Goal: Information Seeking & Learning: Learn about a topic

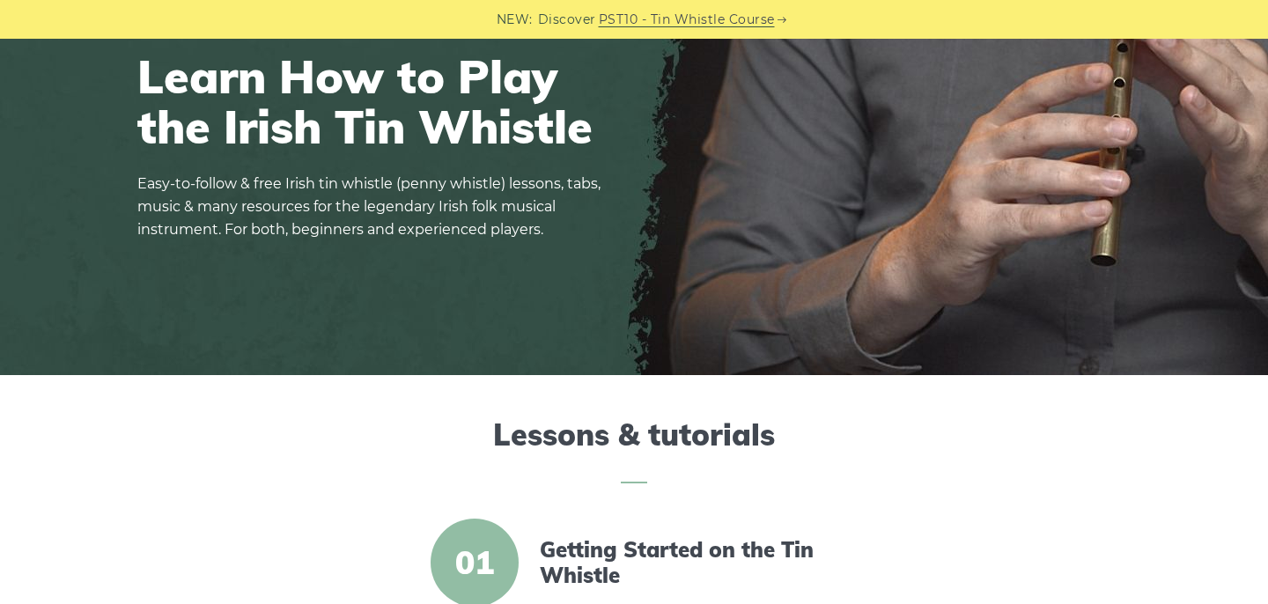
scroll to position [493, 0]
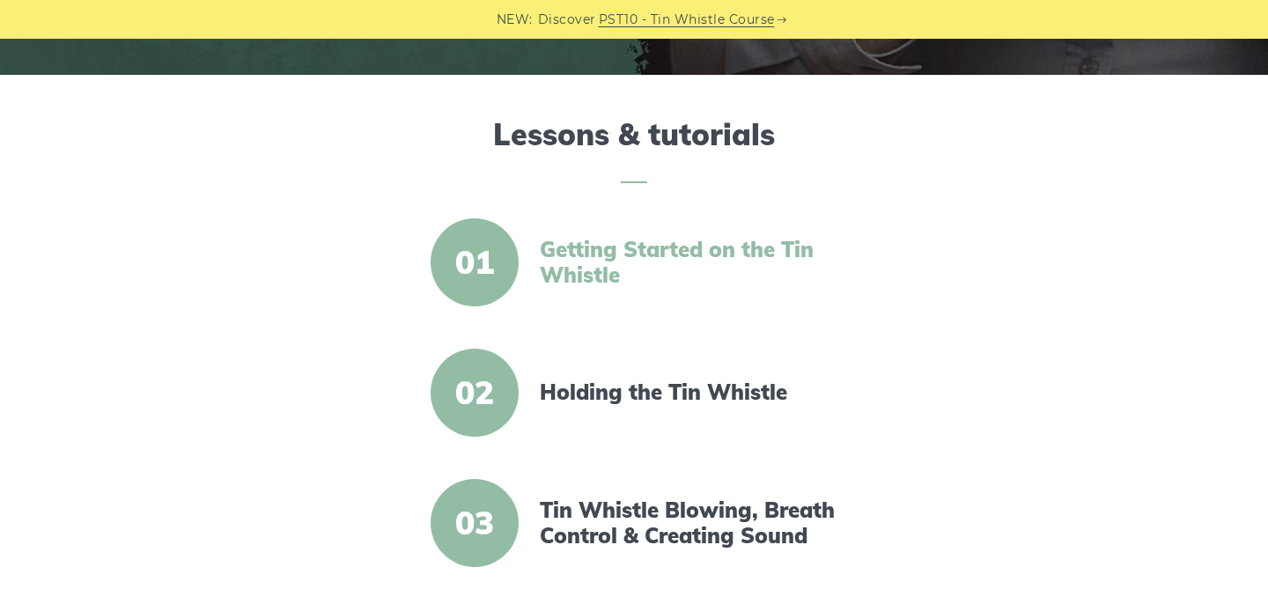
click at [636, 238] on link "Getting Started on the Tin Whistle" at bounding box center [691, 262] width 303 height 51
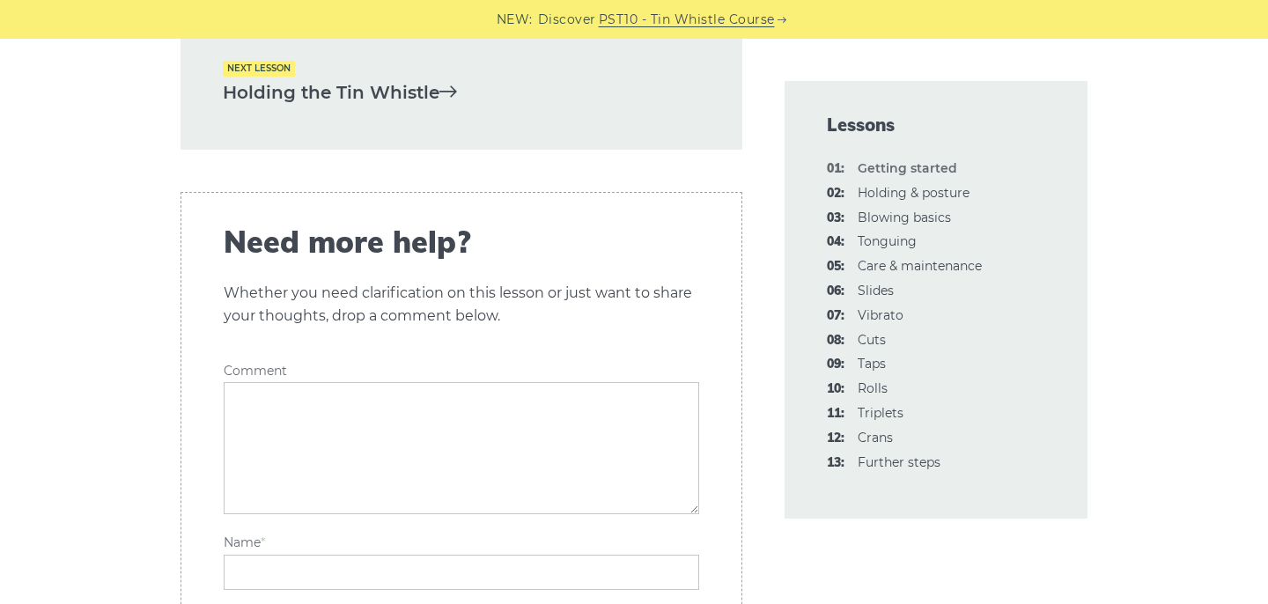
scroll to position [4115, 0]
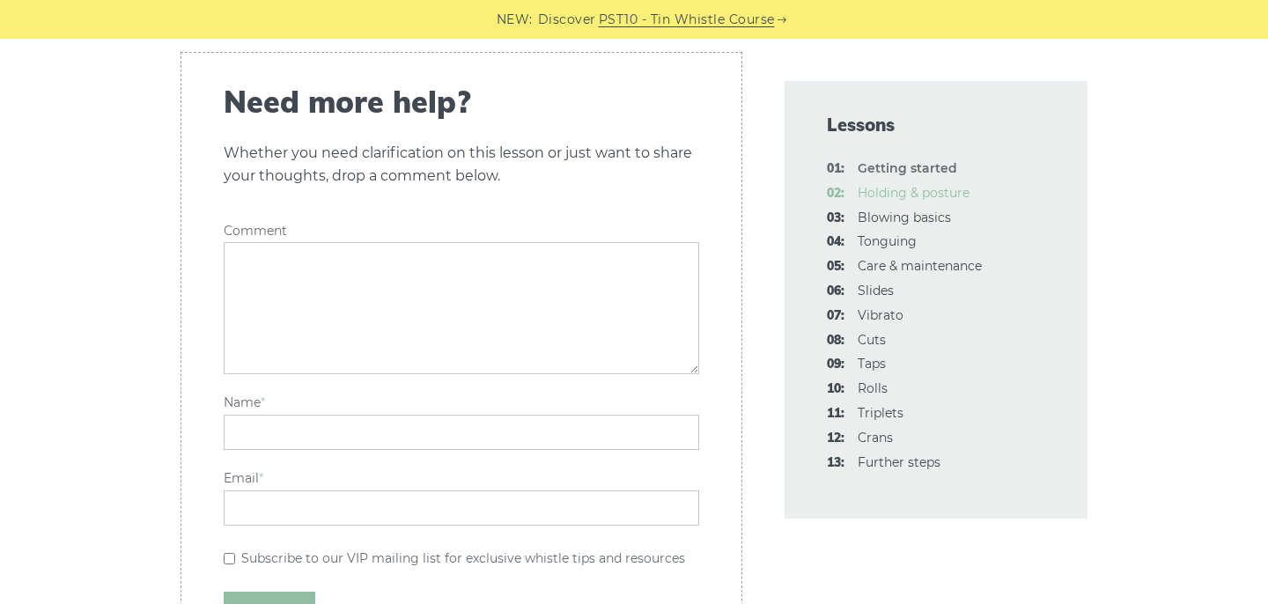
click at [943, 192] on link "02: Holding & posture" at bounding box center [914, 193] width 112 height 16
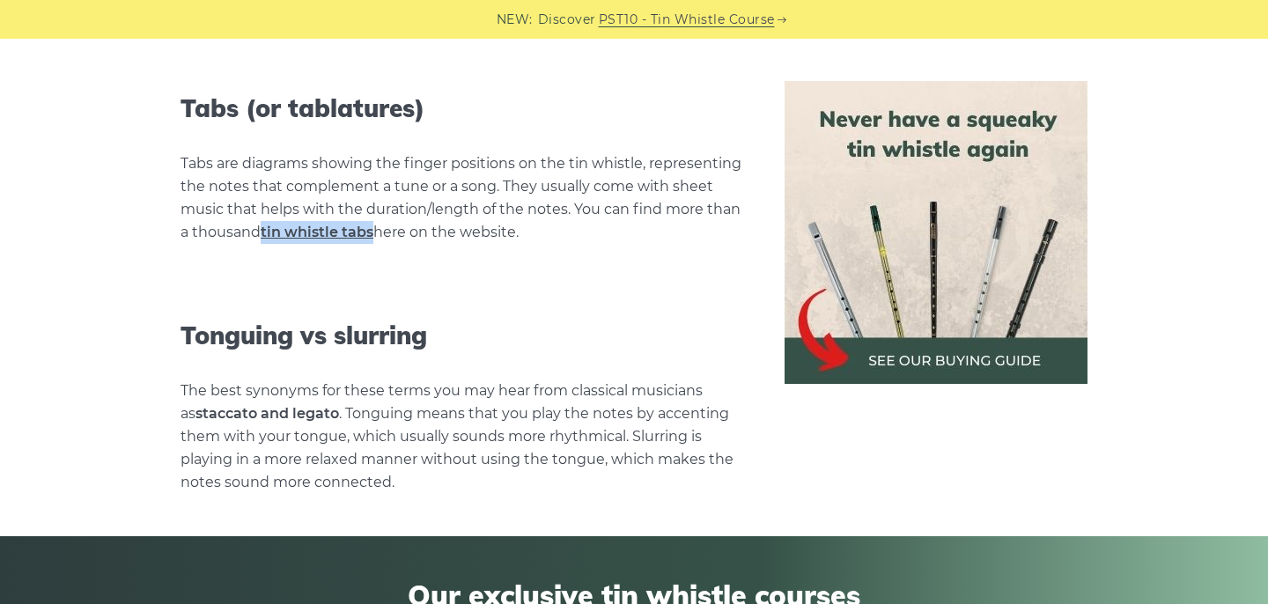
scroll to position [7905, 0]
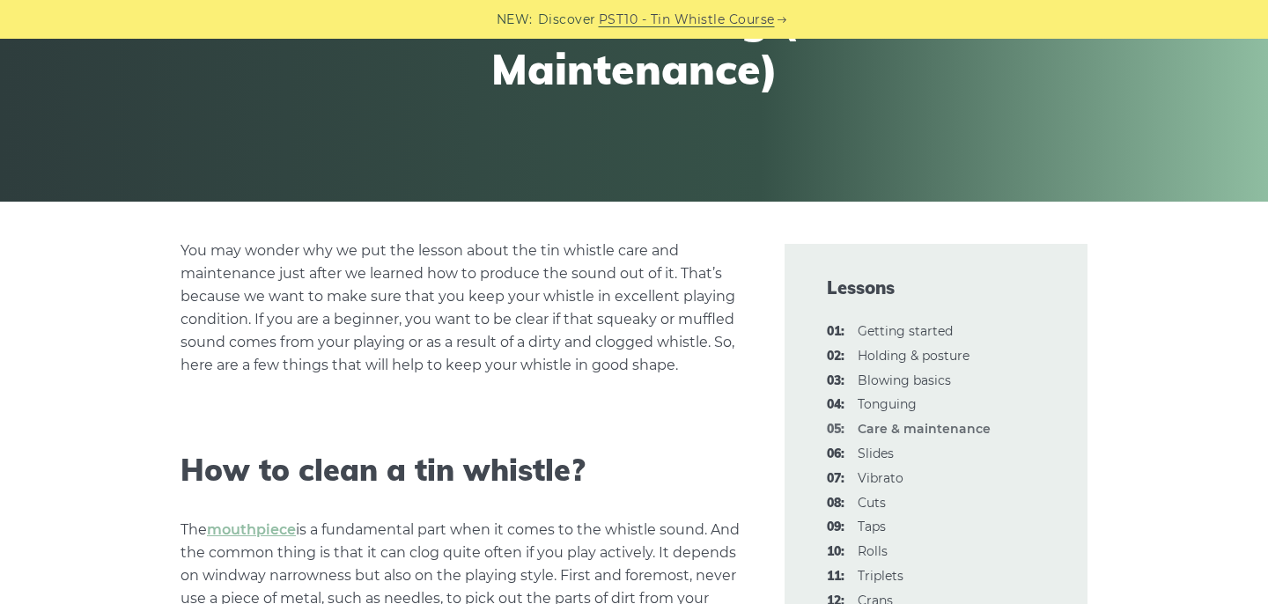
scroll to position [336, 0]
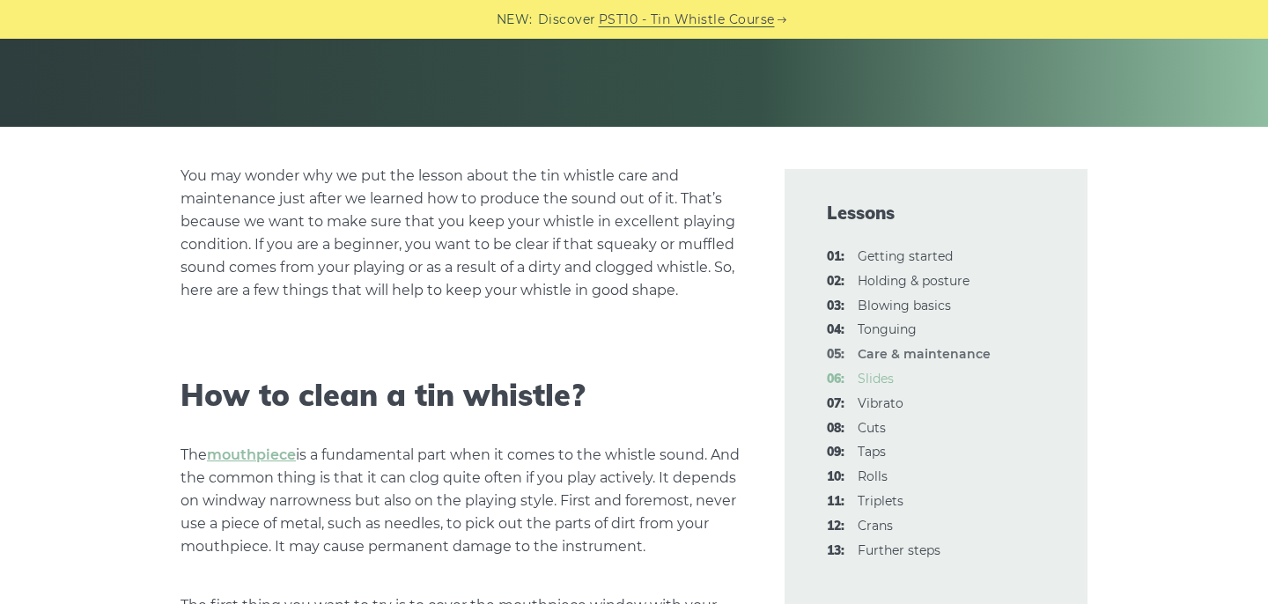
click at [885, 380] on link "06: Slides" at bounding box center [876, 379] width 36 height 16
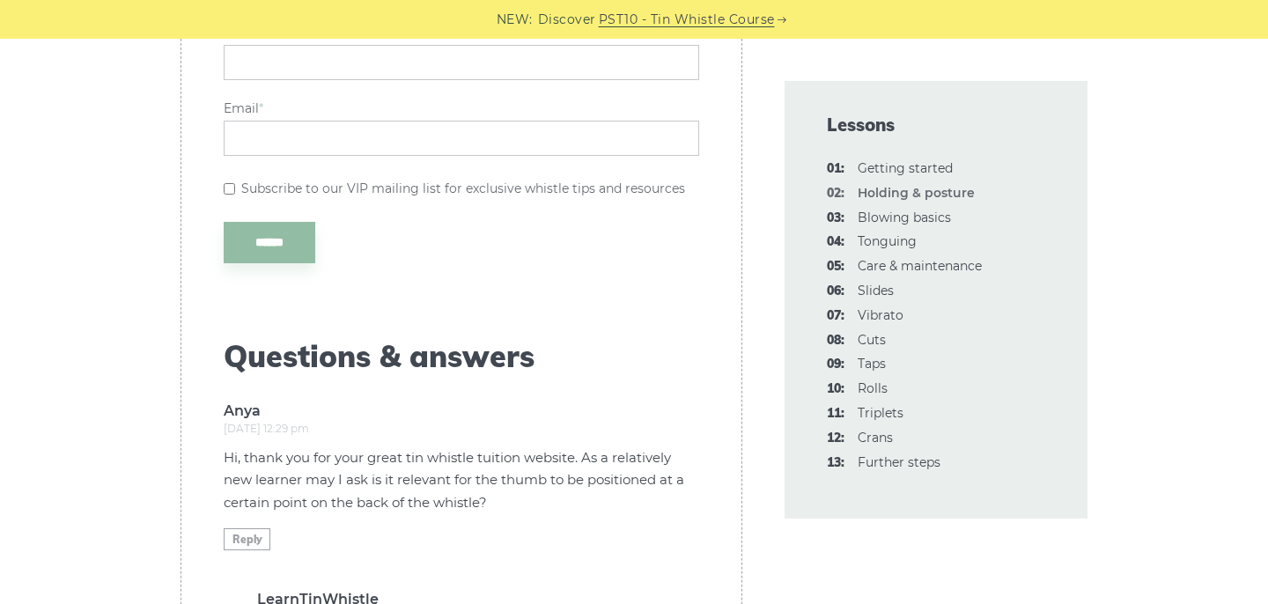
scroll to position [3556, 0]
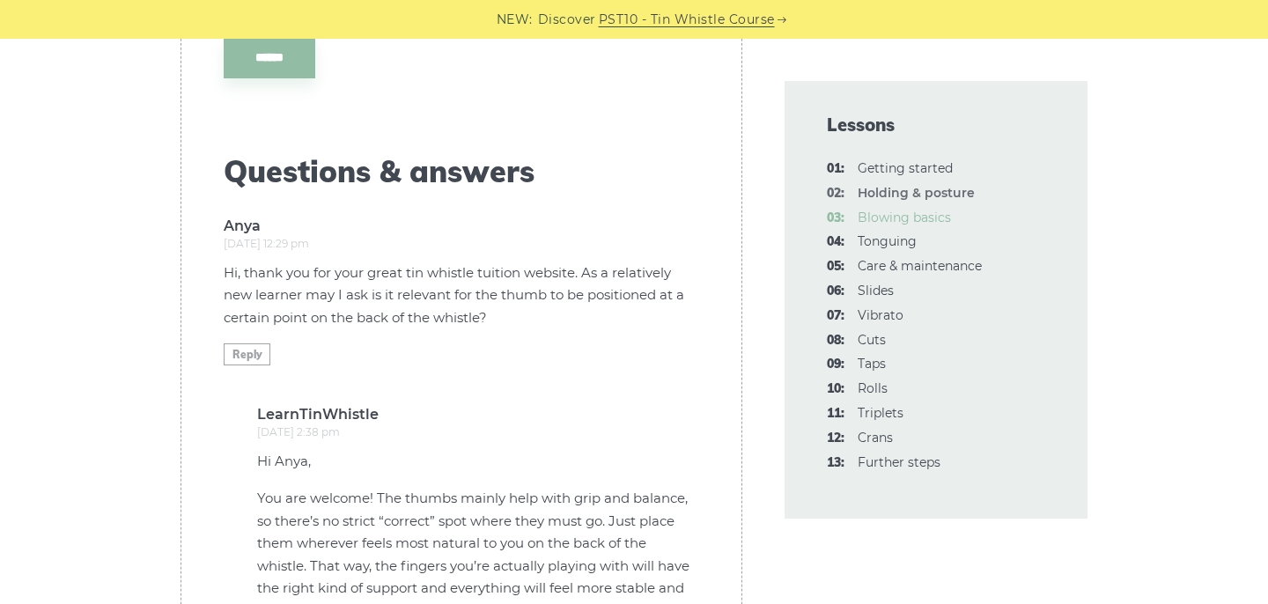
click at [890, 219] on link "03: Blowing basics" at bounding box center [904, 218] width 93 height 16
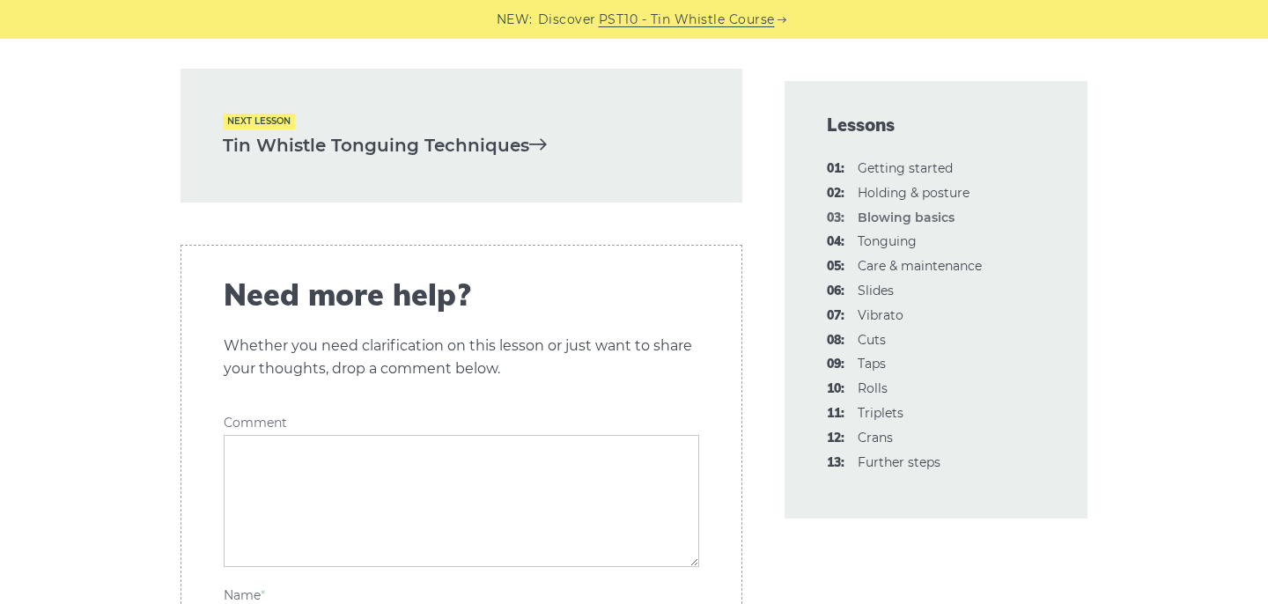
scroll to position [3818, 0]
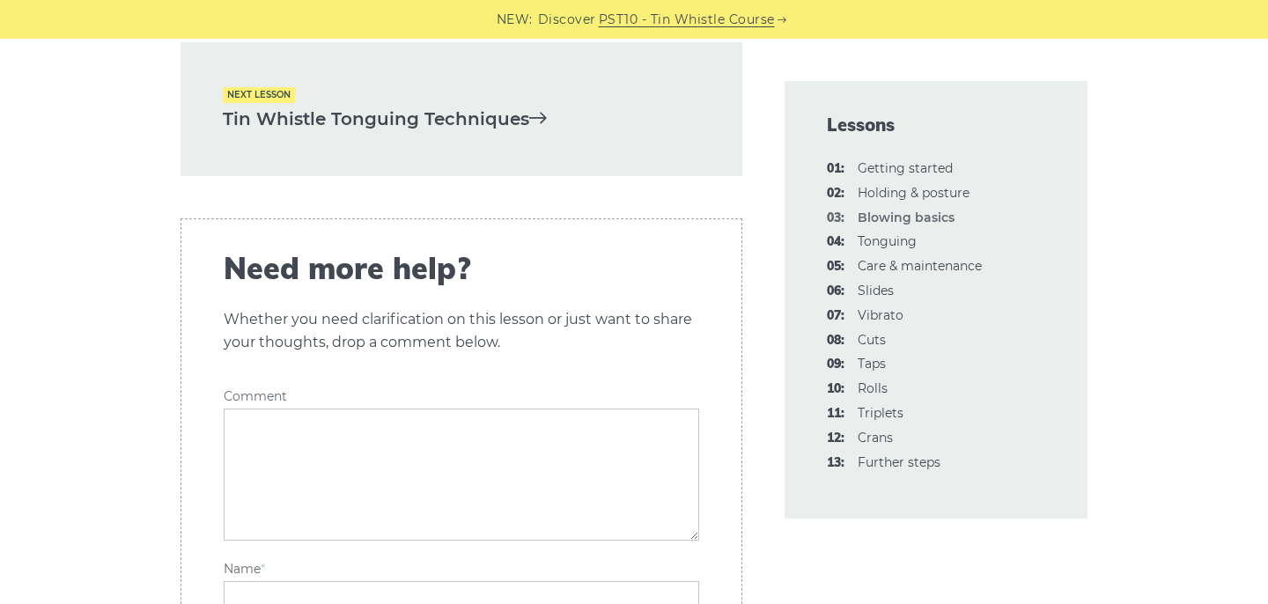
click at [488, 134] on link "Tin Whistle Tonguing Techniques" at bounding box center [461, 119] width 477 height 29
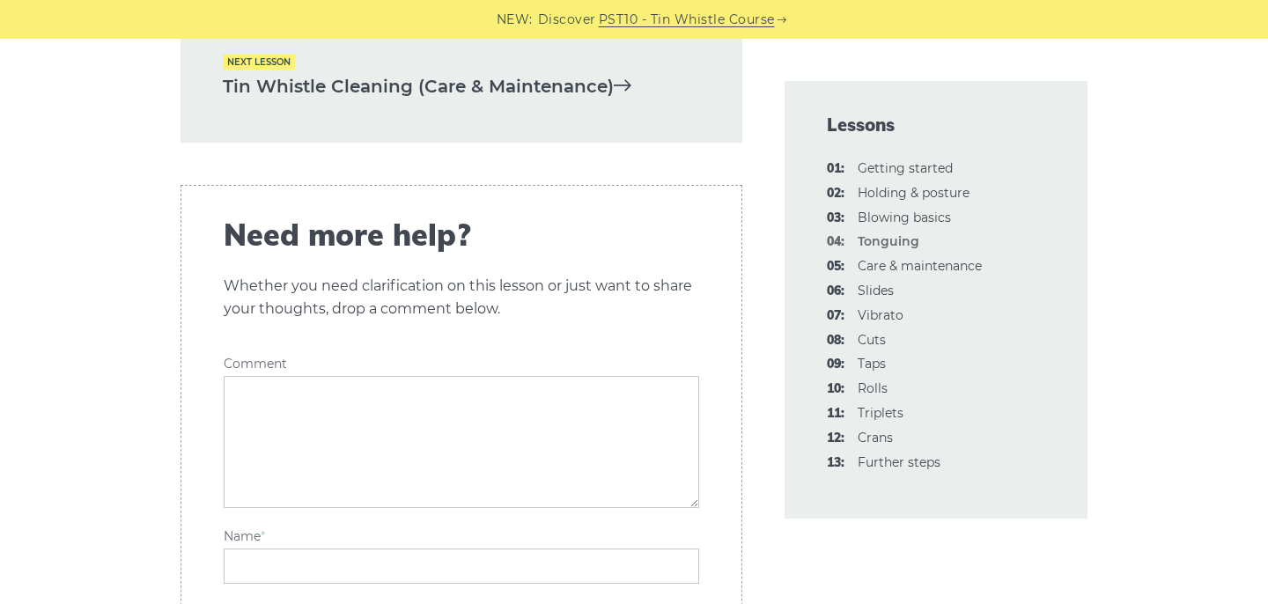
scroll to position [5879, 0]
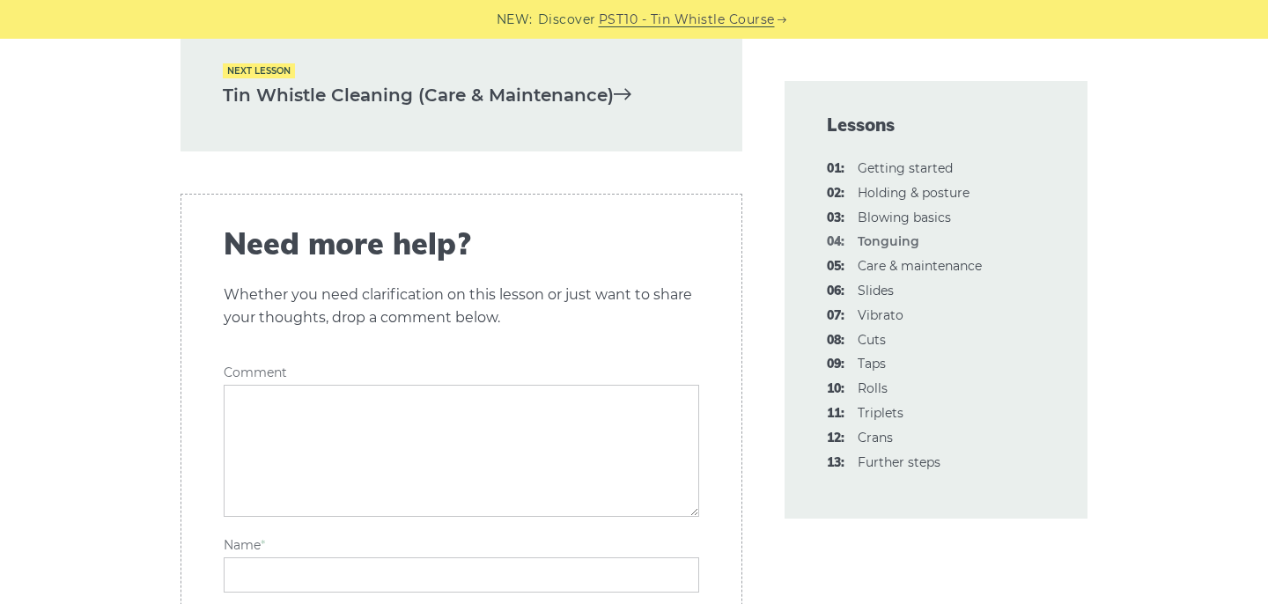
click at [897, 242] on strong "04: Tonguing" at bounding box center [889, 241] width 62 height 16
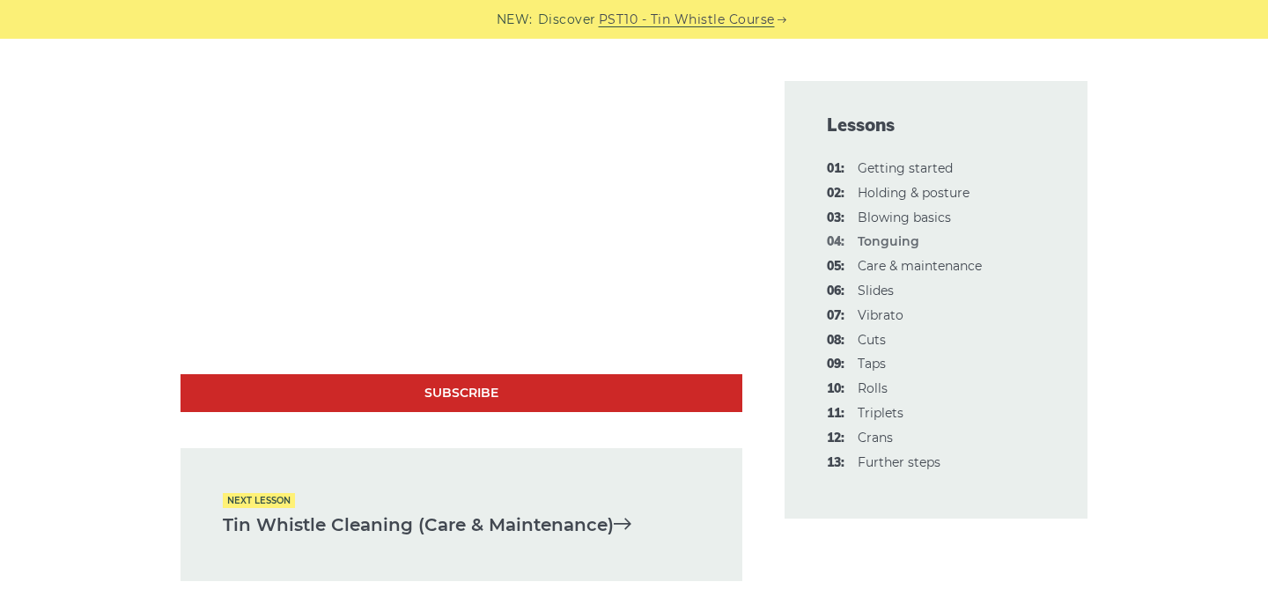
scroll to position [5435, 0]
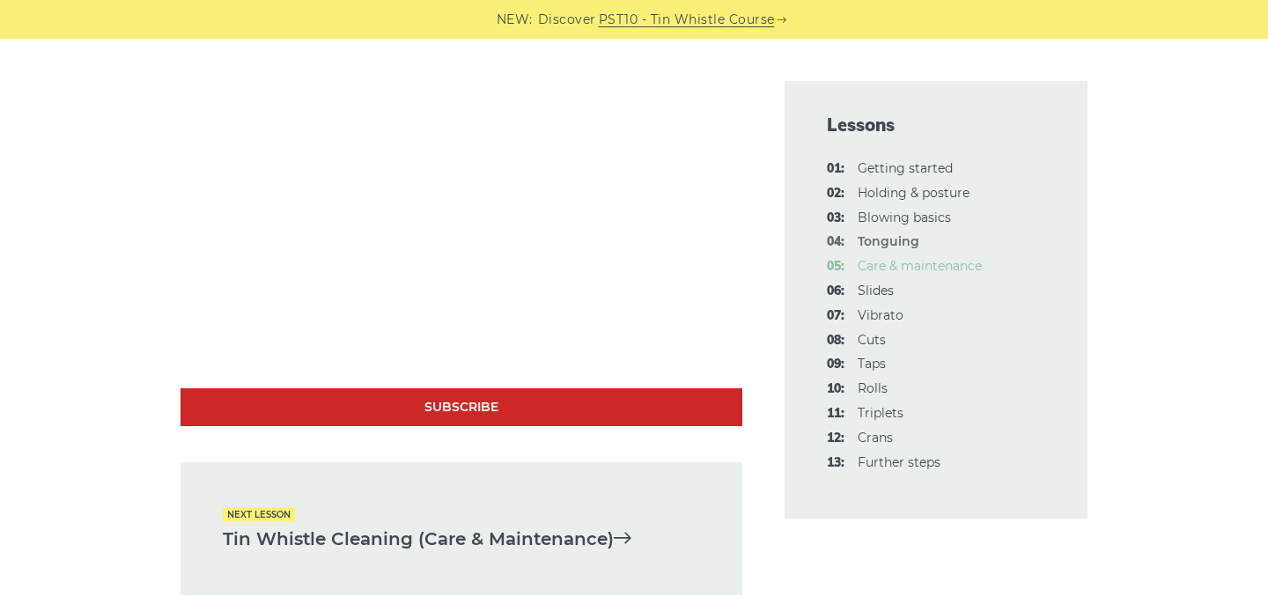
click at [897, 269] on link "05: Care & maintenance" at bounding box center [920, 266] width 124 height 16
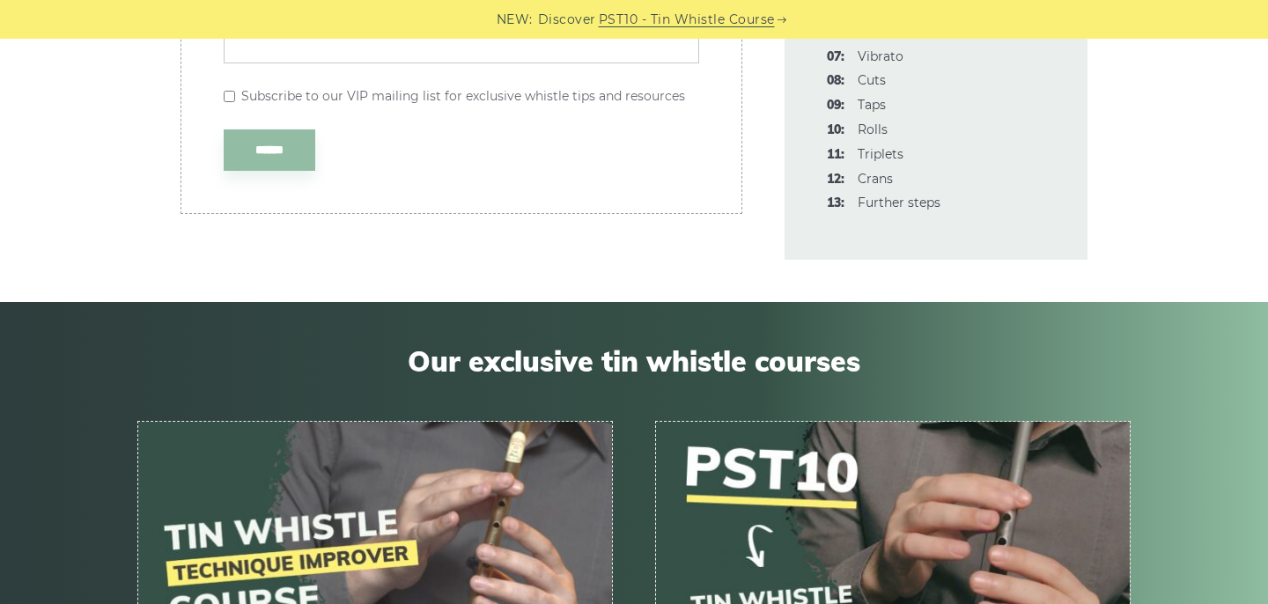
scroll to position [3492, 0]
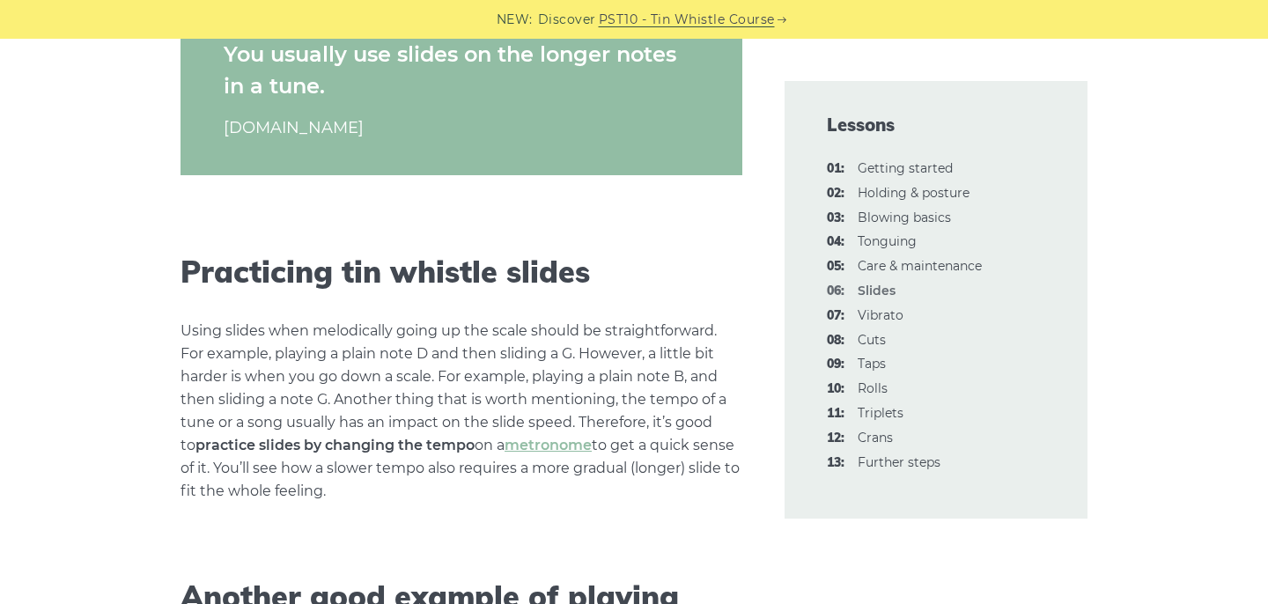
scroll to position [3044, 0]
